Goal: Task Accomplishment & Management: Use online tool/utility

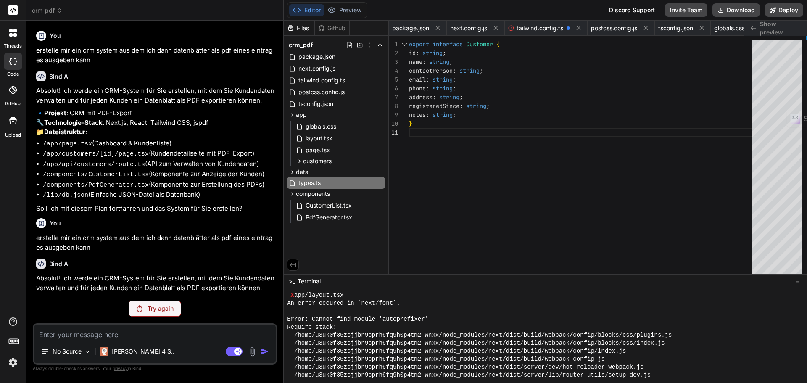
scroll to position [533, 0]
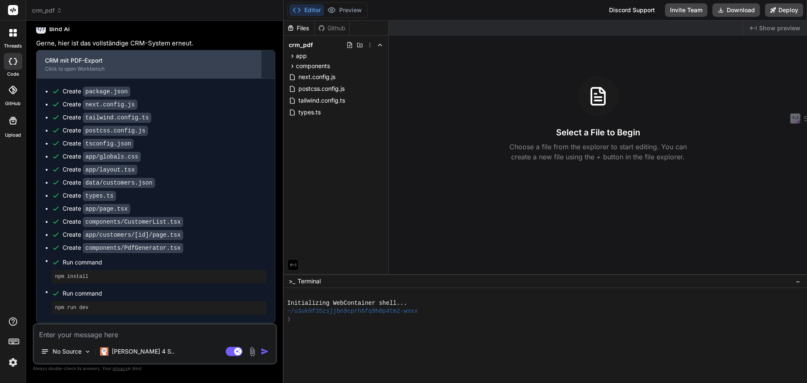
scroll to position [661, 0]
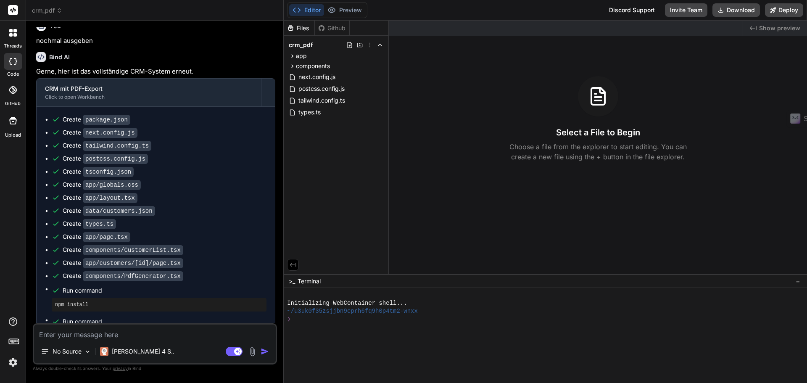
click at [139, 333] on textarea at bounding box center [155, 332] width 242 height 15
type textarea "x"
type textarea "ic"
type textarea "x"
type textarea "ich"
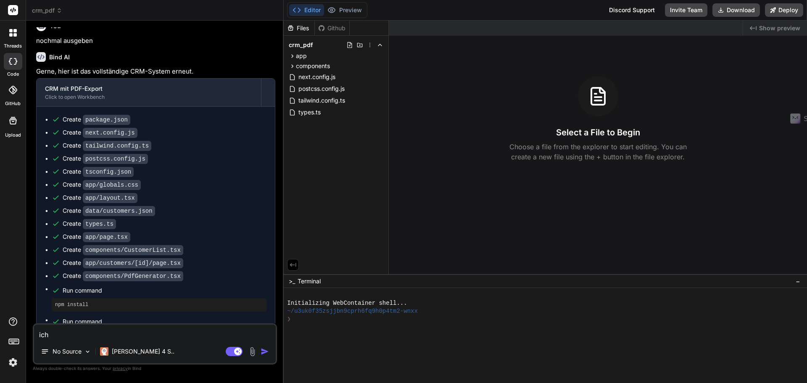
type textarea "x"
type textarea "ich"
type textarea "x"
type textarea "ich m"
type textarea "x"
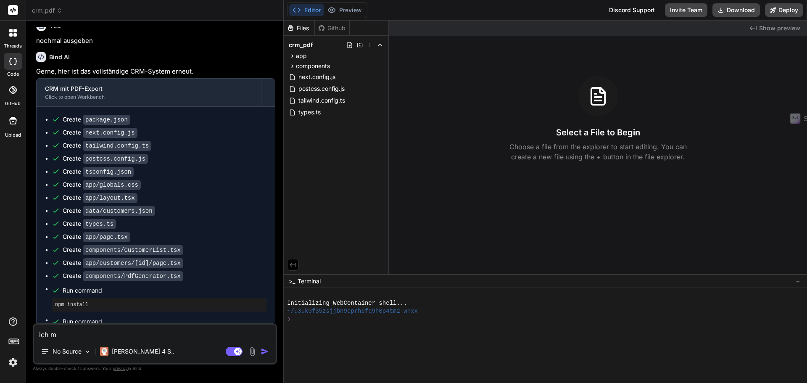
type textarea "ich mö"
type textarea "x"
type textarea "ich möc"
type textarea "x"
type textarea "ich möch"
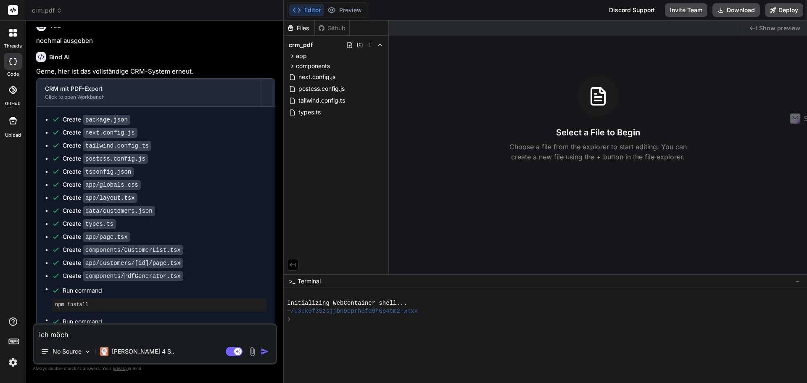
type textarea "x"
type textarea "ich möcht"
type textarea "x"
type textarea "ich möchte"
type textarea "x"
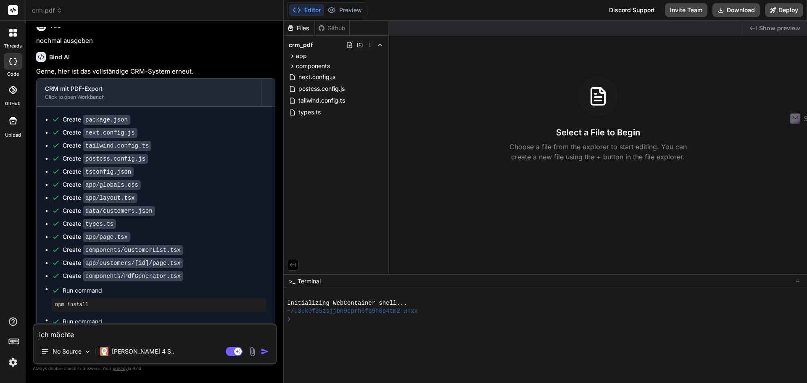
type textarea "ich möchte"
type textarea "x"
type textarea "ich möchte d"
type textarea "x"
type textarea "ich möchte de"
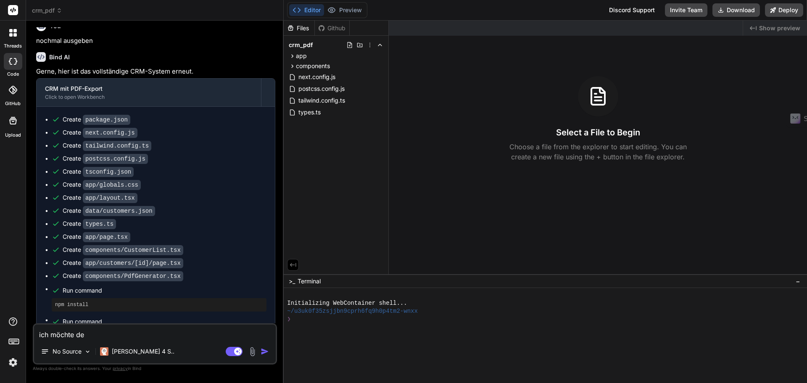
type textarea "x"
type textarea "ich möchte den"
type textarea "x"
type textarea "ich möchte den"
type textarea "x"
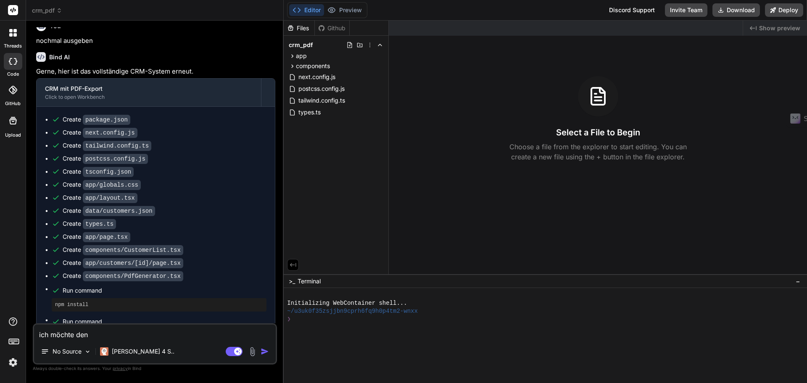
type textarea "ich möchte den p"
type textarea "x"
type textarea "ich möchte den pri"
type textarea "x"
type textarea "ich möchte den pr"
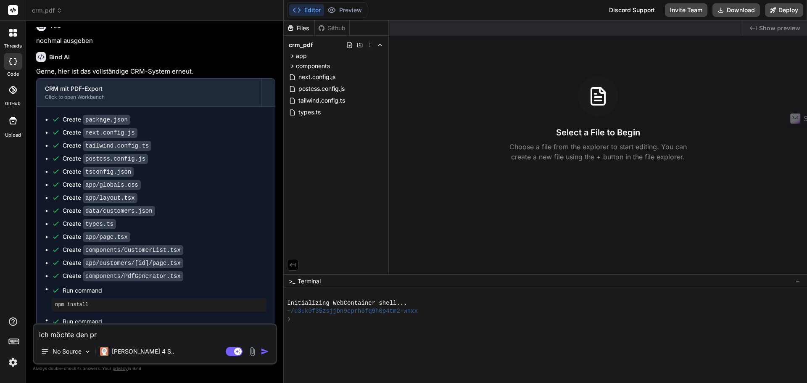
type textarea "x"
type textarea "ich möchte den pre"
type textarea "x"
type textarea "ich möchte den prev"
type textarea "x"
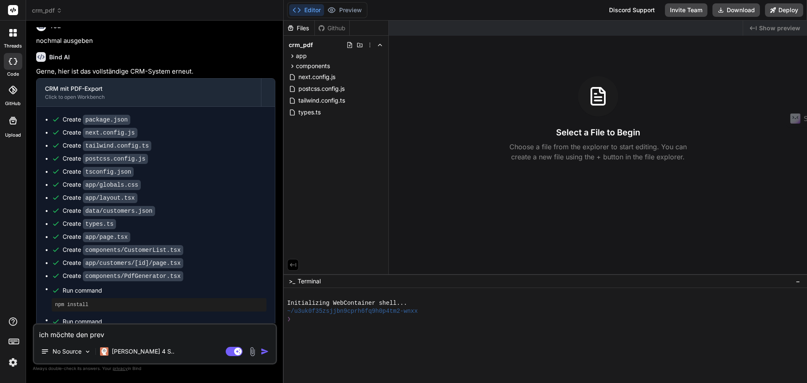
type textarea "ich möchte den previ"
type textarea "x"
type textarea "ich möchte den previe"
type textarea "x"
type textarea "ich möchte den preview"
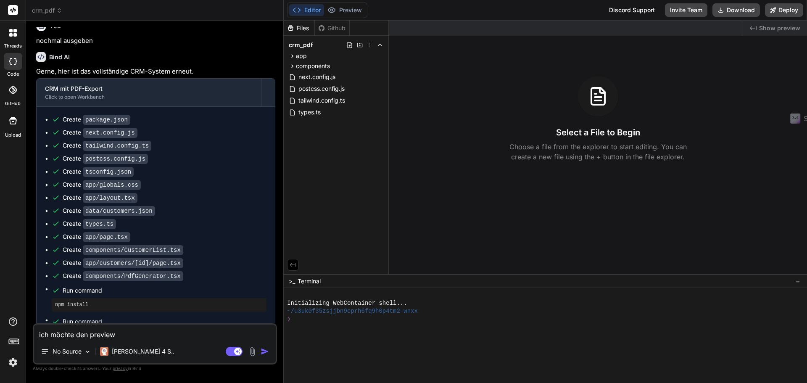
type textarea "x"
type textarea "ich möchte den preview"
type textarea "x"
type textarea "ich möchte den preview h"
type textarea "x"
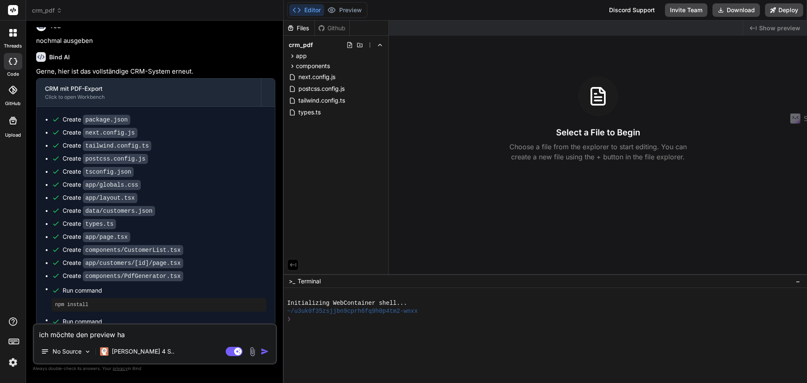
type textarea "ich möchte den preview hab"
type textarea "x"
type textarea "ich möchte den preview habe"
type textarea "x"
type textarea "ich möchte den preview haben"
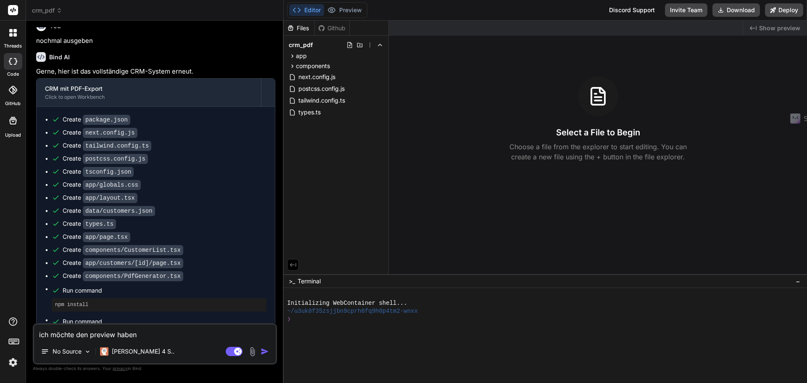
type textarea "x"
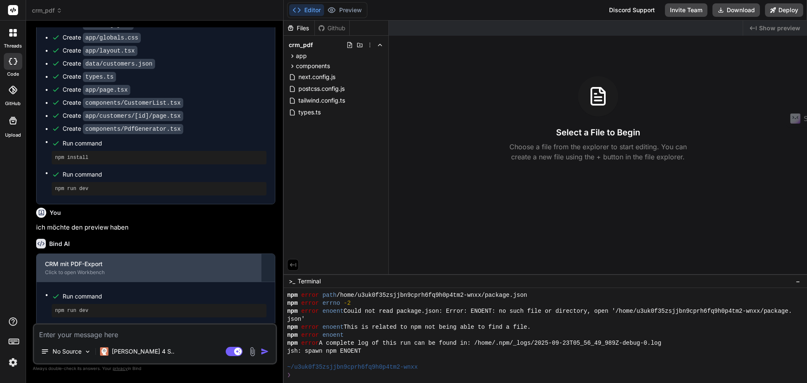
scroll to position [825, 0]
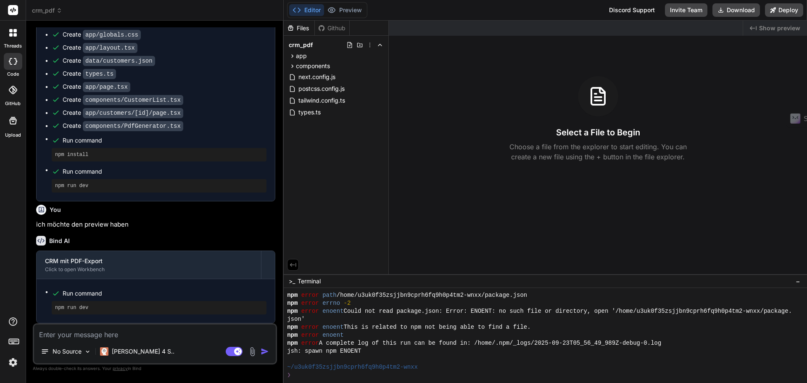
click at [95, 336] on textarea at bounding box center [155, 332] width 242 height 15
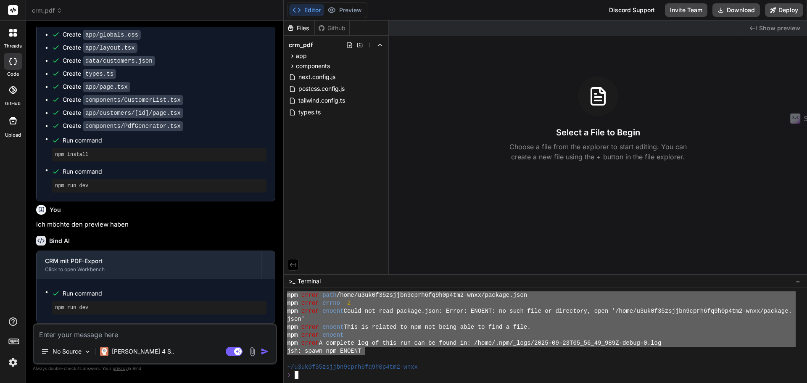
drag, startPoint x: 366, startPoint y: 349, endPoint x: 280, endPoint y: 297, distance: 100.0
click at [280, 297] on div "crm_pdf Created with Pixso. Bind AI Web Search Created with Pixso. Code Generat…" at bounding box center [416, 191] width 781 height 383
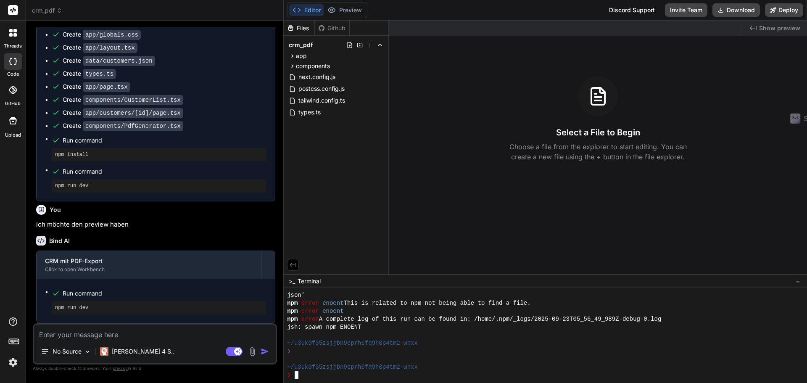
click at [74, 338] on textarea at bounding box center [155, 332] width 242 height 15
paste textarea "Guten Morgen Chris, du hast absolut recht und ich kann auch nachvollziehen, das…"
type textarea "x"
type textarea "Guten Morgen Chris, du hast absolut recht und ich kann auch nachvollziehen, das…"
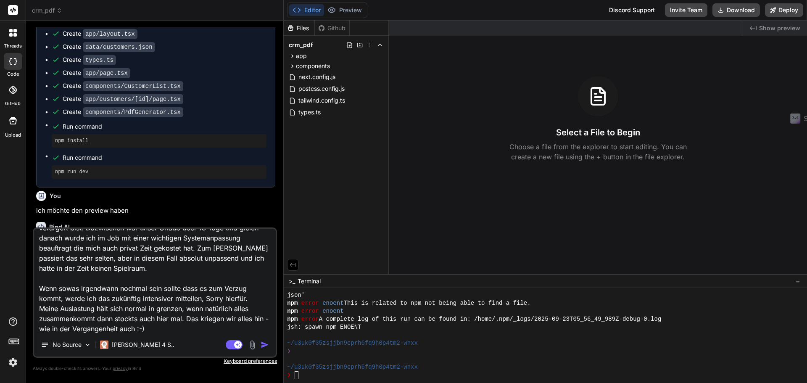
type textarea "x"
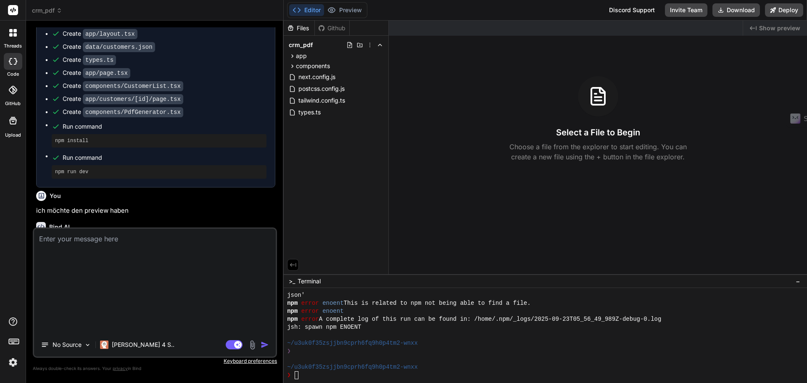
scroll to position [0, 0]
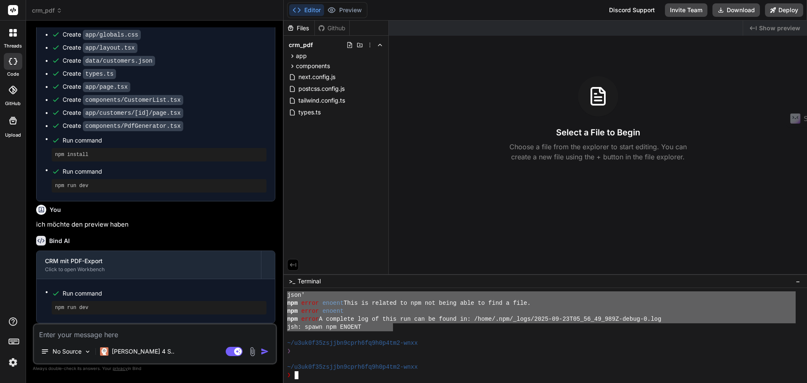
drag, startPoint x: 391, startPoint y: 330, endPoint x: 272, endPoint y: 298, distance: 123.2
click at [272, 298] on div "crm_pdf Created with Pixso. Bind AI Web Search Created with Pixso. Code Generat…" at bounding box center [416, 191] width 781 height 383
type textarea "json' npm error enoent This is related to npm not being able to find a file. np…"
click at [124, 335] on textarea at bounding box center [155, 332] width 242 height 15
paste textarea "json' npm error enoent This is related to npm not being able to find a file. np…"
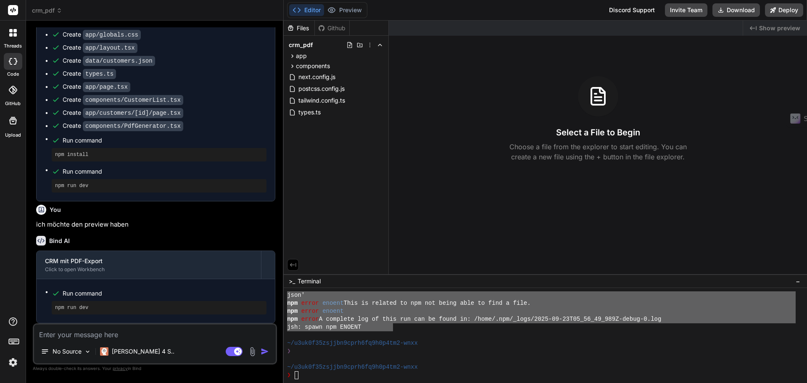
type textarea "x"
type textarea "json' npm error enoent This is related to npm not being able to find a file. np…"
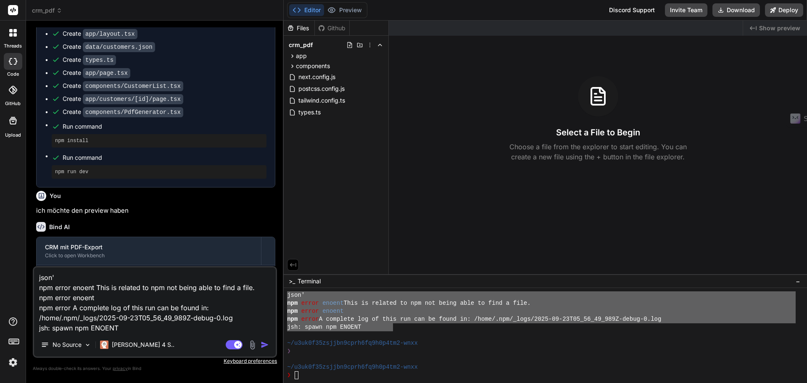
type textarea "x"
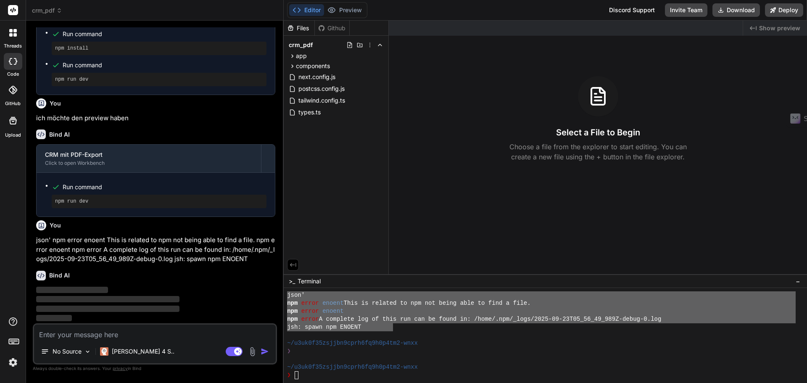
scroll to position [932, 0]
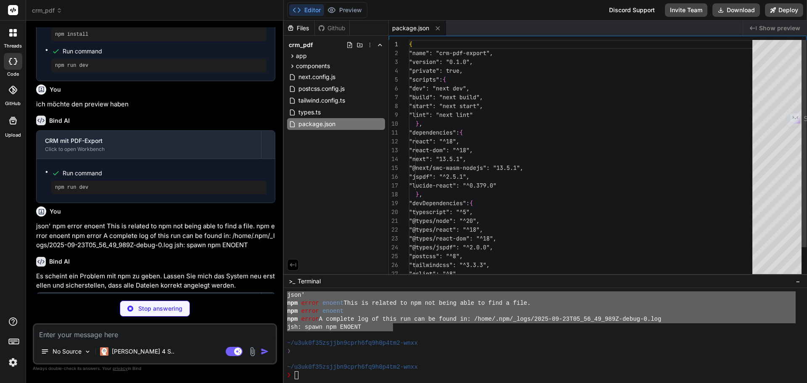
type textarea "x"
type textarea "/** @type {import('next').NextConfig} */ const nextConfig = {} module.exports =…"
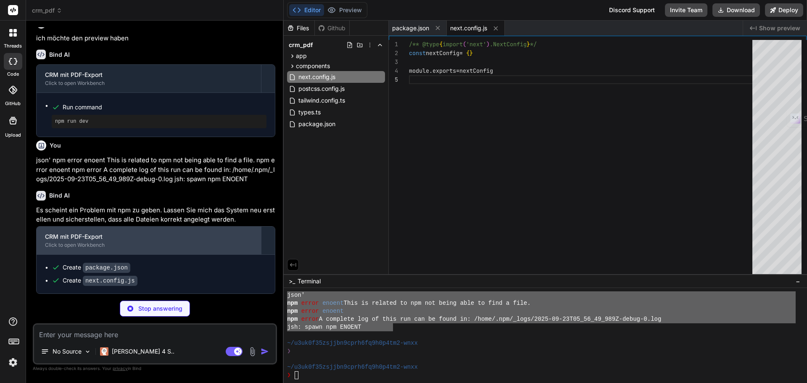
scroll to position [1011, 0]
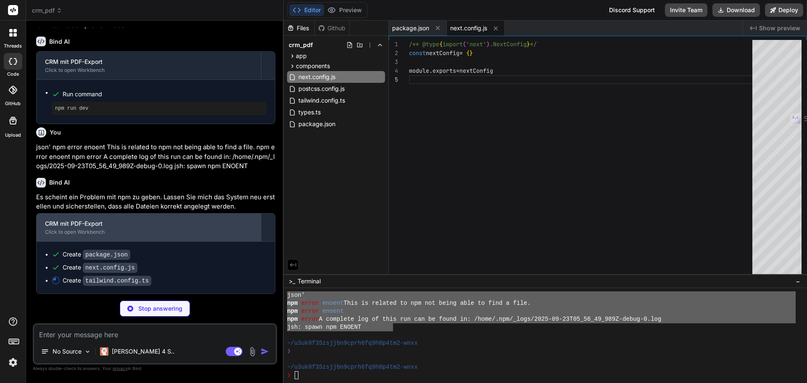
type textarea "x"
type textarea "}, plugins: [], } export default config"
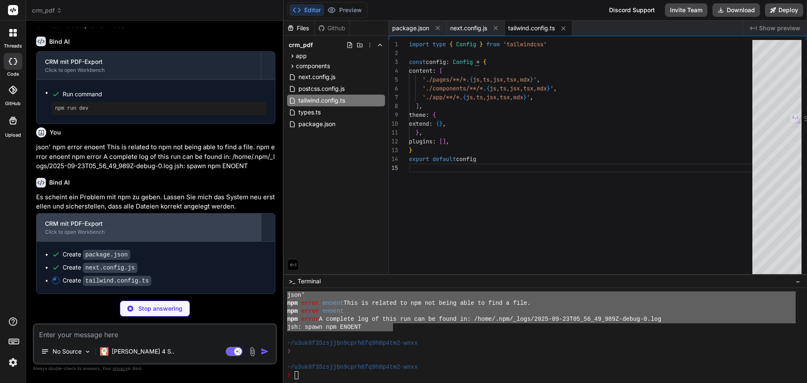
type textarea "x"
type textarea "module.exports = { plugins: { tailwindcss: {}, autoprefixer: {}, }, }"
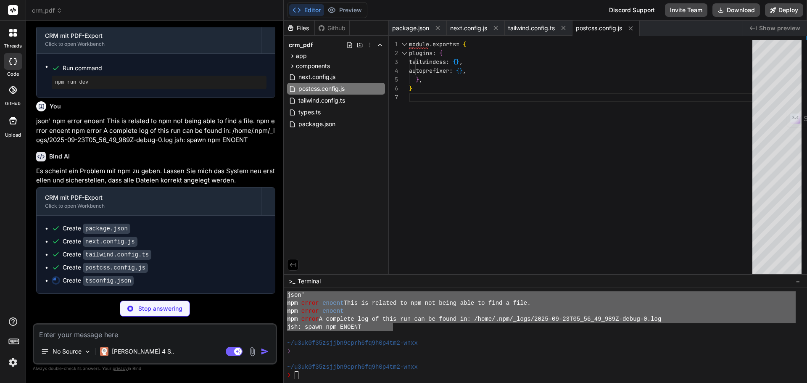
scroll to position [1051, 0]
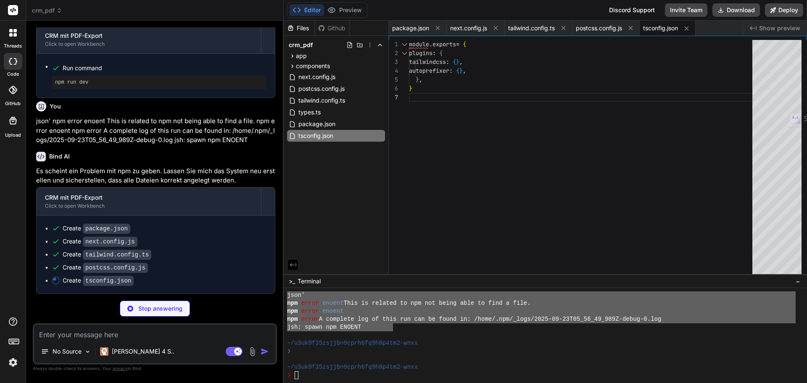
type textarea "x"
type textarea "], "paths": { "@/*": ["./*"] } }, "include": ["next-env.d.ts", "**/*.ts", "**/*…"
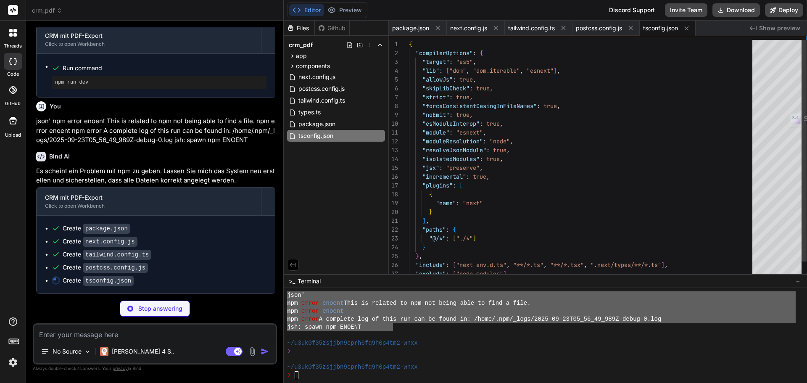
type textarea "x"
type textarea "@tailwind base; @tailwind components; @tailwind utilities;"
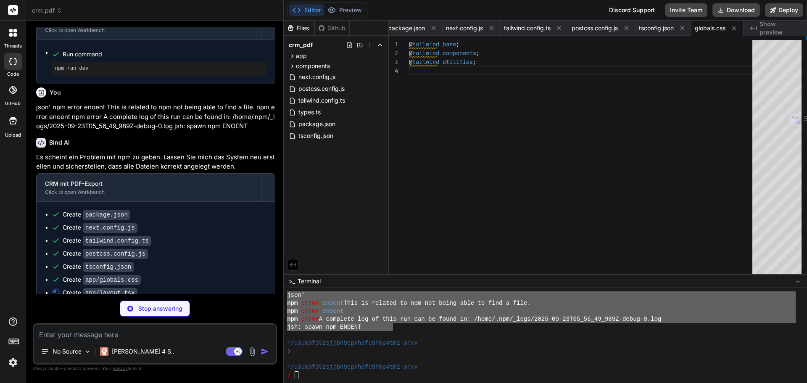
type textarea "x"
type textarea "<div className="container mx-auto p-4 sm:p-6 lg:p-8"> {children} </div> </main>…"
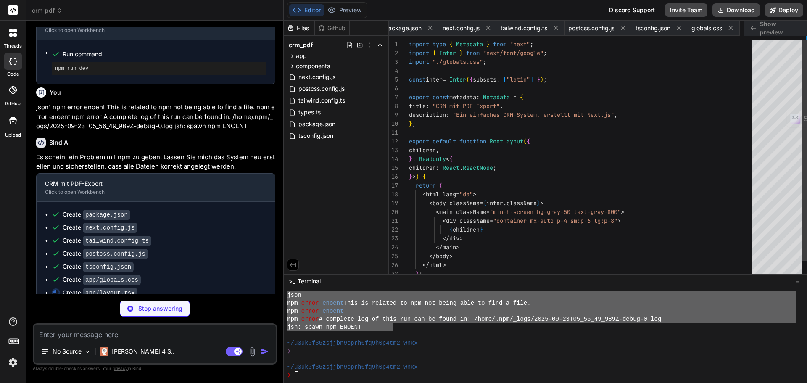
scroll to position [0, 58]
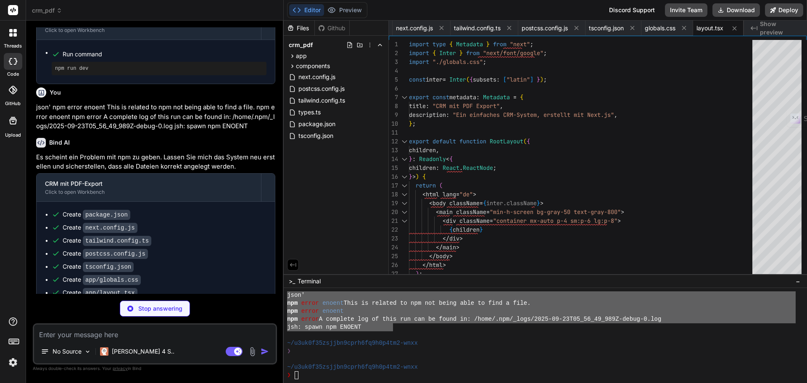
type textarea "x"
type textarea "} ]"
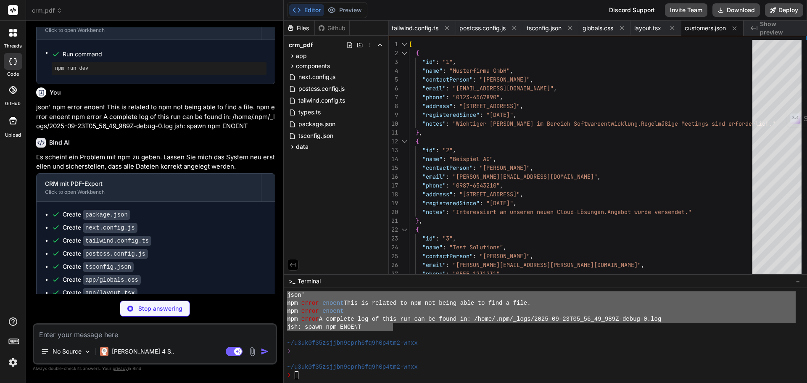
type textarea "x"
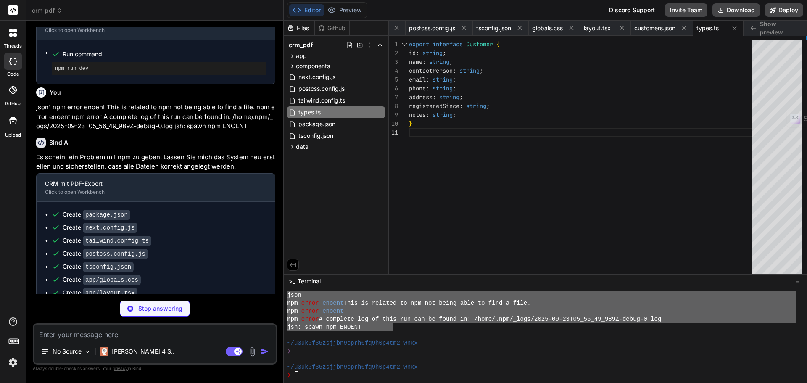
type textarea "x"
type textarea "<CustomerList customers={customers} /> </div> ); }"
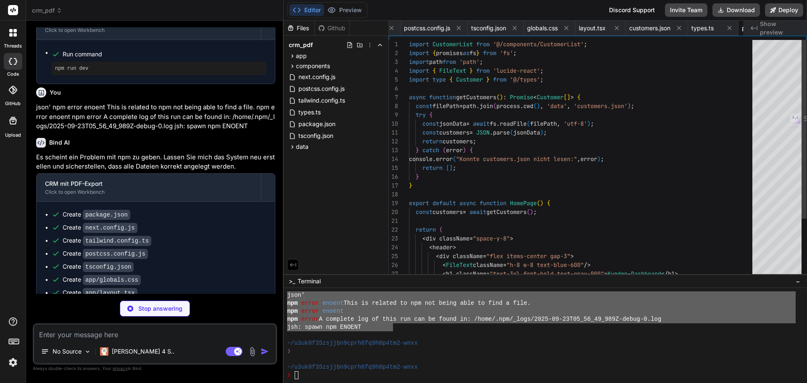
scroll to position [0, 222]
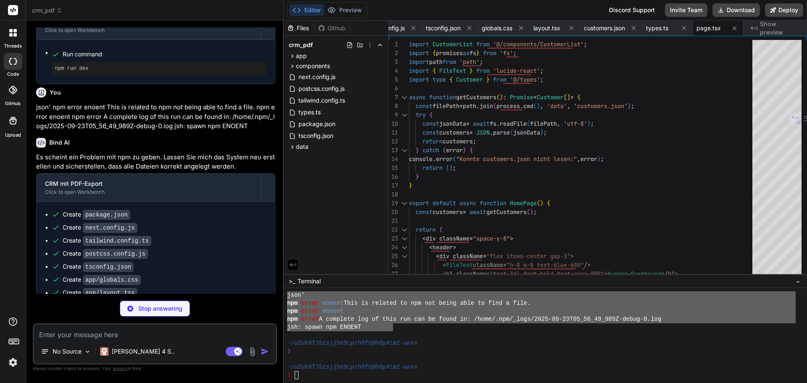
type textarea "x"
type textarea "</div> </Link> </li> ))} </ul> </div> ); }"
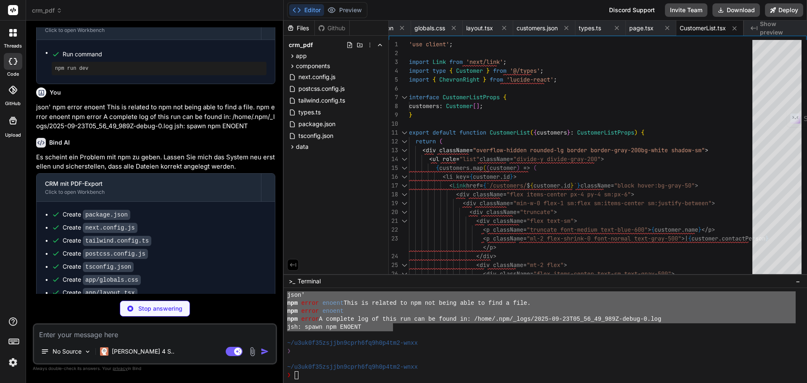
type textarea "x"
type textarea "notes}</dd> </div> </dl> </div> </div> </div> ); }"
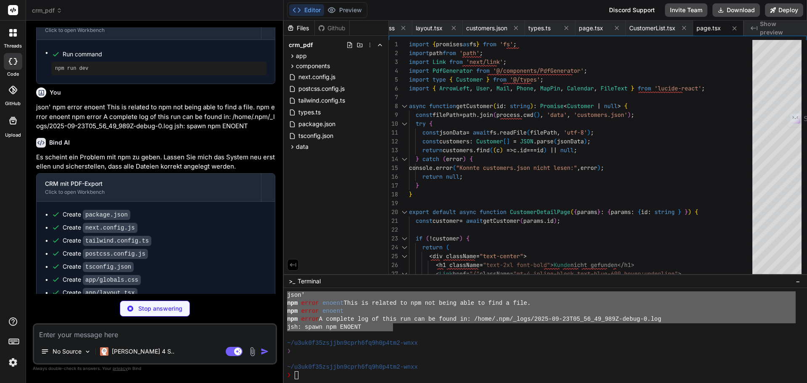
type textarea "x"
type textarea "</button> ); }"
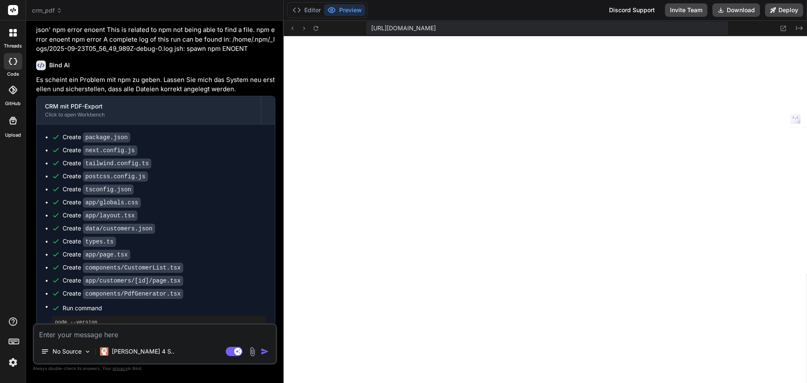
scroll to position [1250, 0]
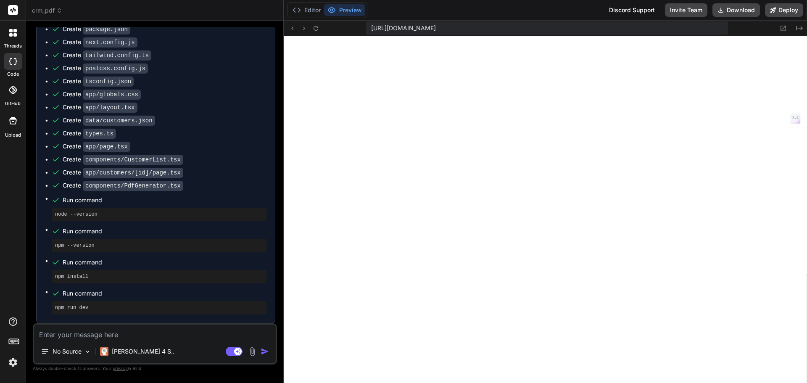
click at [131, 334] on textarea at bounding box center [155, 332] width 242 height 15
paste textarea "Failed to compile app/layout.tsx An error occured in `next/font`. Error: Cannot…"
type textarea "x"
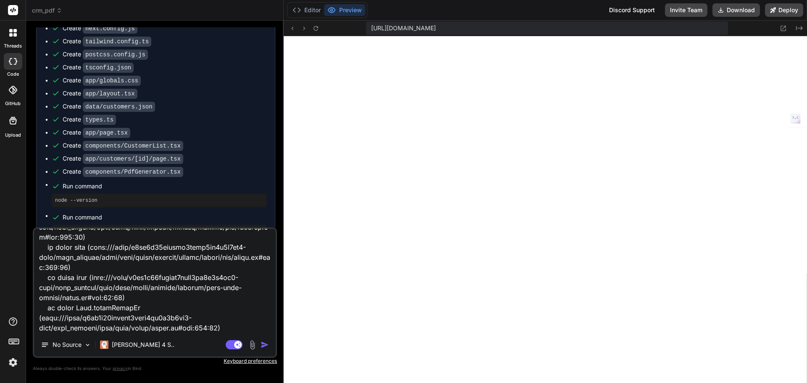
type textarea "Failed to compile app/layout.tsx An error occured in `next/font`. Error: Cannot…"
click at [267, 341] on img "button" at bounding box center [265, 345] width 8 height 8
type textarea "x"
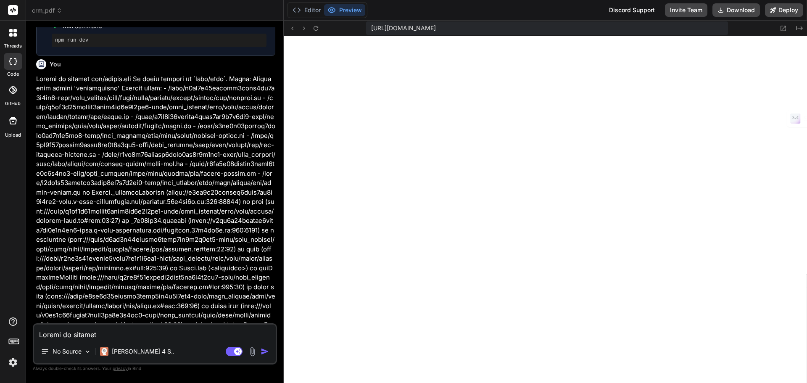
scroll to position [1602, 0]
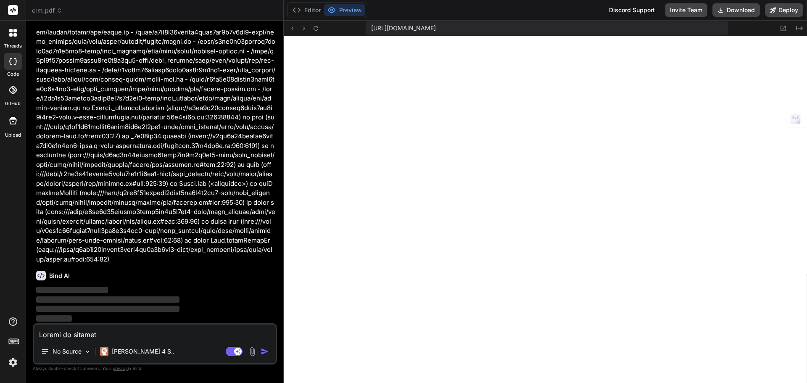
click at [142, 326] on textarea at bounding box center [155, 332] width 242 height 15
click at [319, 8] on button "Editor" at bounding box center [306, 10] width 35 height 12
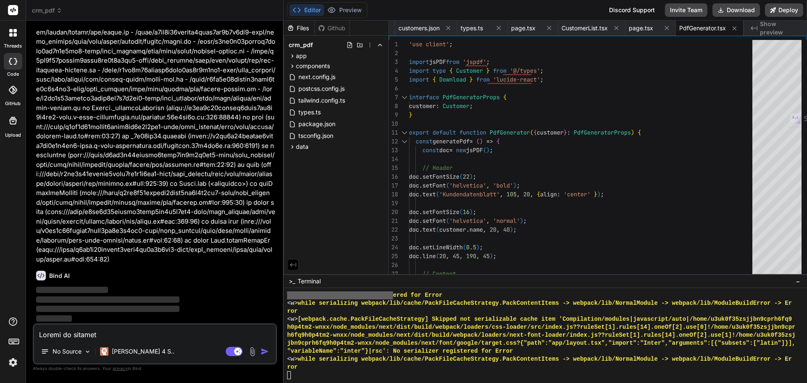
click at [140, 331] on textarea at bounding box center [155, 332] width 242 height 15
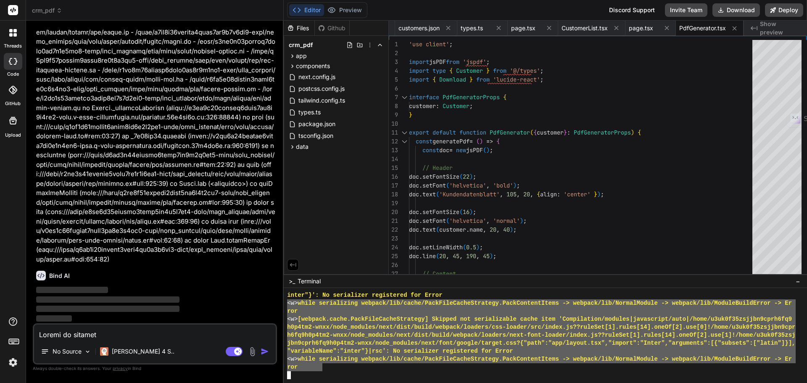
drag, startPoint x: 313, startPoint y: 364, endPoint x: 281, endPoint y: 301, distance: 70.1
click at [281, 301] on div "crm_pdf Created with Pixso. Bind AI Web Search Created with Pixso. Code Generat…" at bounding box center [416, 191] width 781 height 383
type textarea "<w> while serializing webpack/lib/cache/PackFileCacheStrategy.PackContentItems …"
click at [74, 329] on textarea at bounding box center [155, 332] width 242 height 15
paste textarea "<w> while serializing webpack/lib/cache/PackFileCacheStrategy.PackContentItems …"
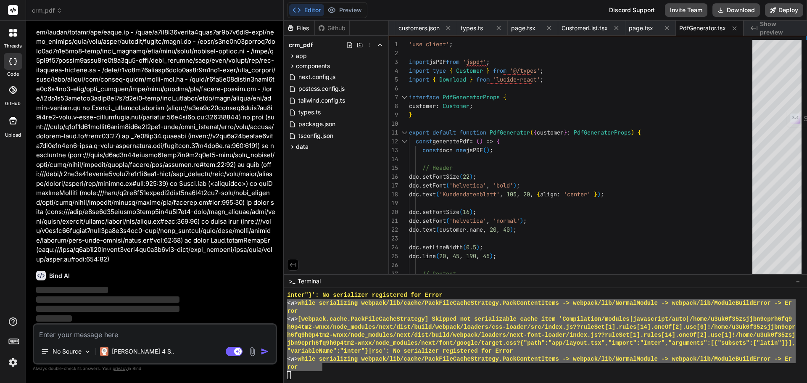
type textarea "x"
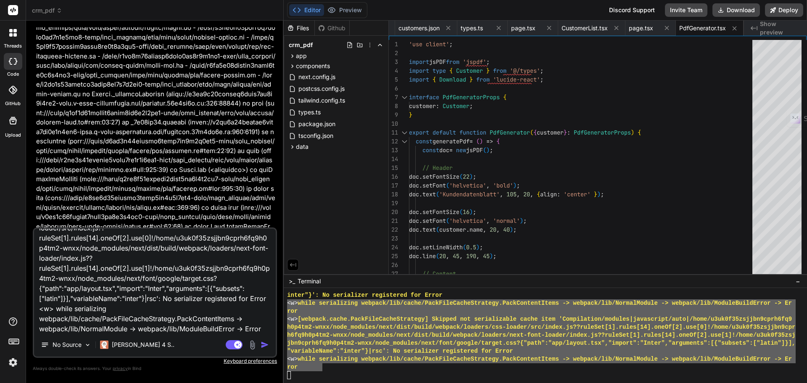
type textarea "<w> while serializing webpack/lib/cache/PackFileCacheStrategy.PackContentItems …"
click at [262, 342] on img "button" at bounding box center [265, 345] width 8 height 8
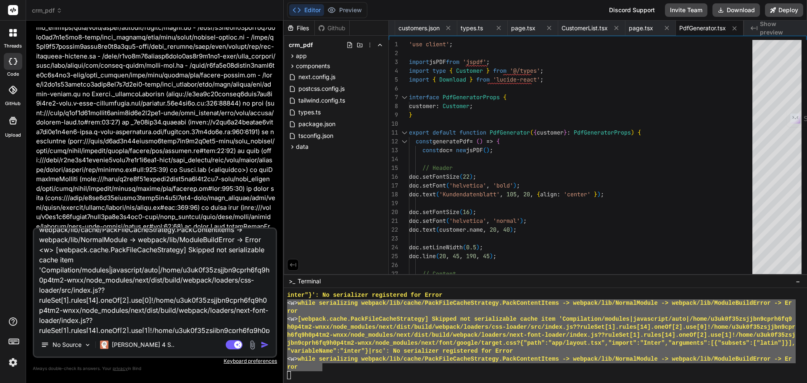
scroll to position [0, 0]
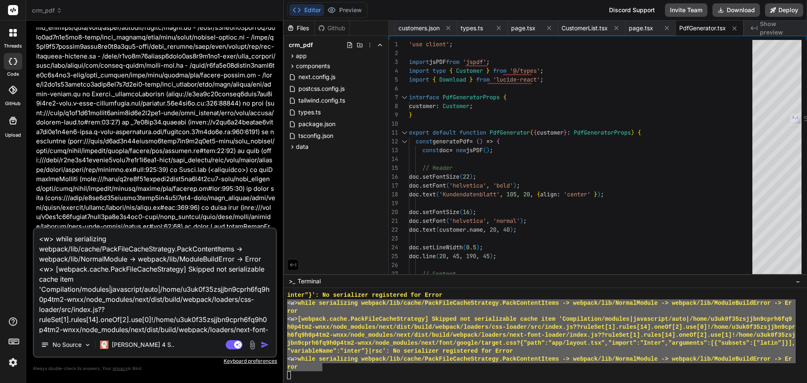
click at [165, 214] on p at bounding box center [155, 113] width 239 height 275
click at [123, 310] on textarea "<w> while serializing webpack/lib/cache/PackFileCacheStrategy.PackContentItems …" at bounding box center [155, 281] width 242 height 104
type textarea "x"
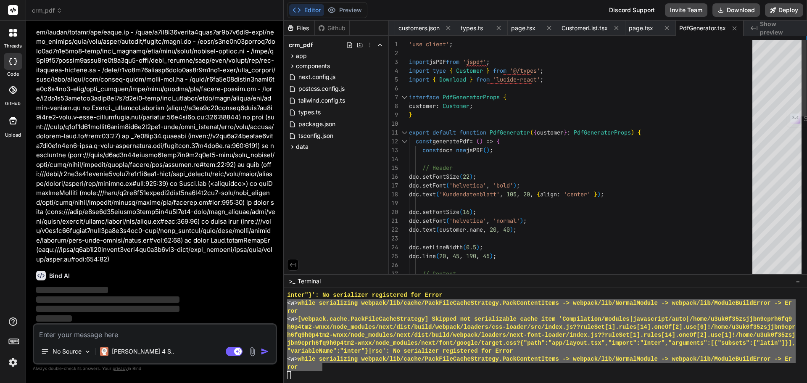
scroll to position [1602, 0]
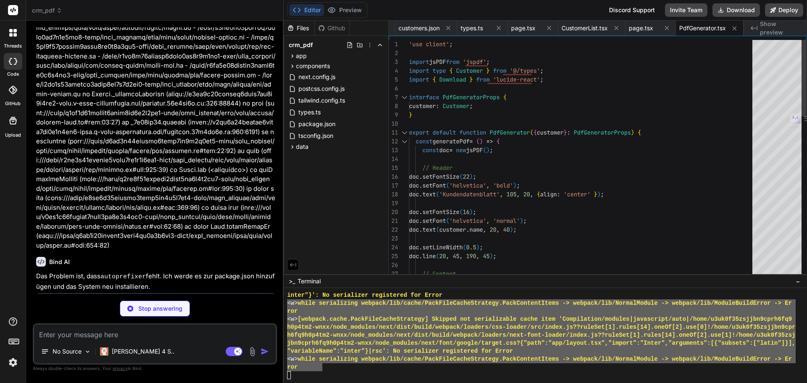
type textarea "x"
type textarea "}"
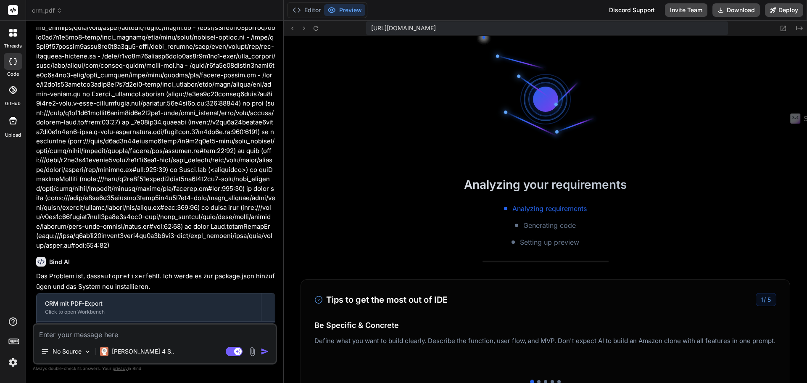
scroll to position [2596, 0]
type textarea "x"
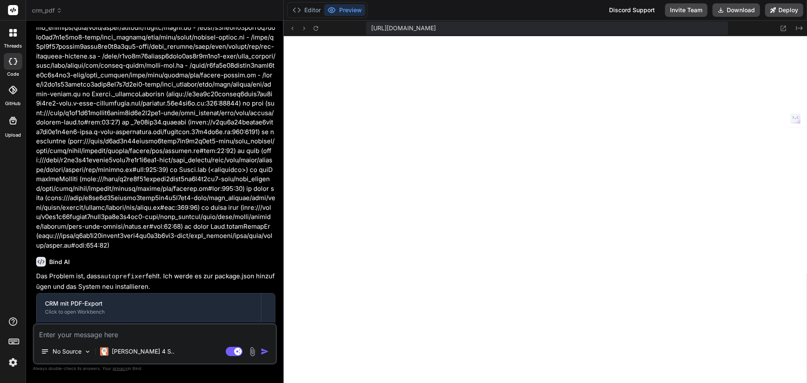
scroll to position [2740, 0]
